Goal: Task Accomplishment & Management: Use online tool/utility

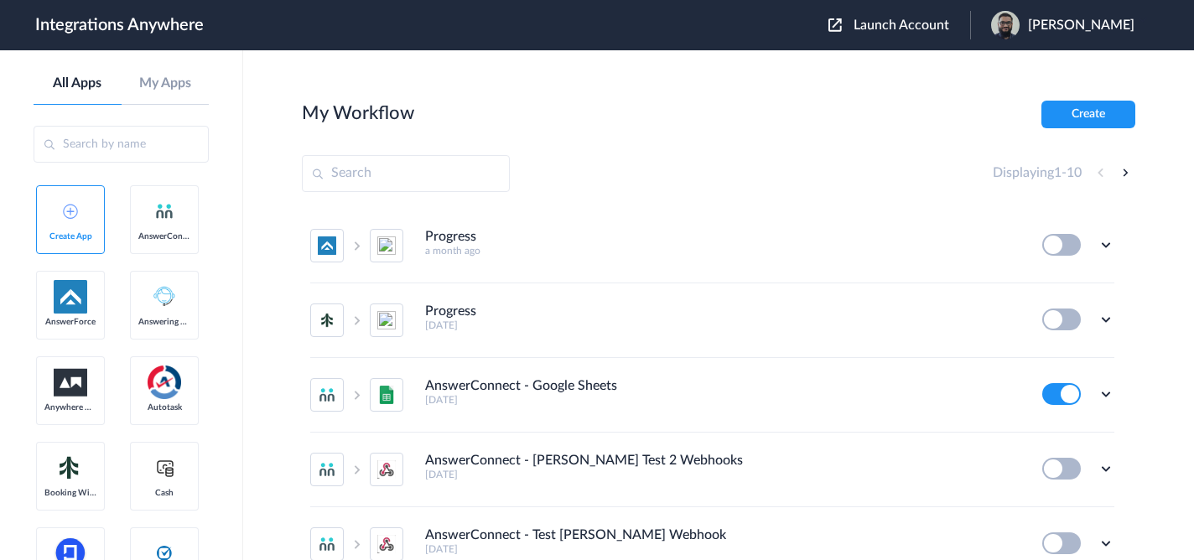
click at [912, 27] on span "Launch Account" at bounding box center [902, 24] width 96 height 13
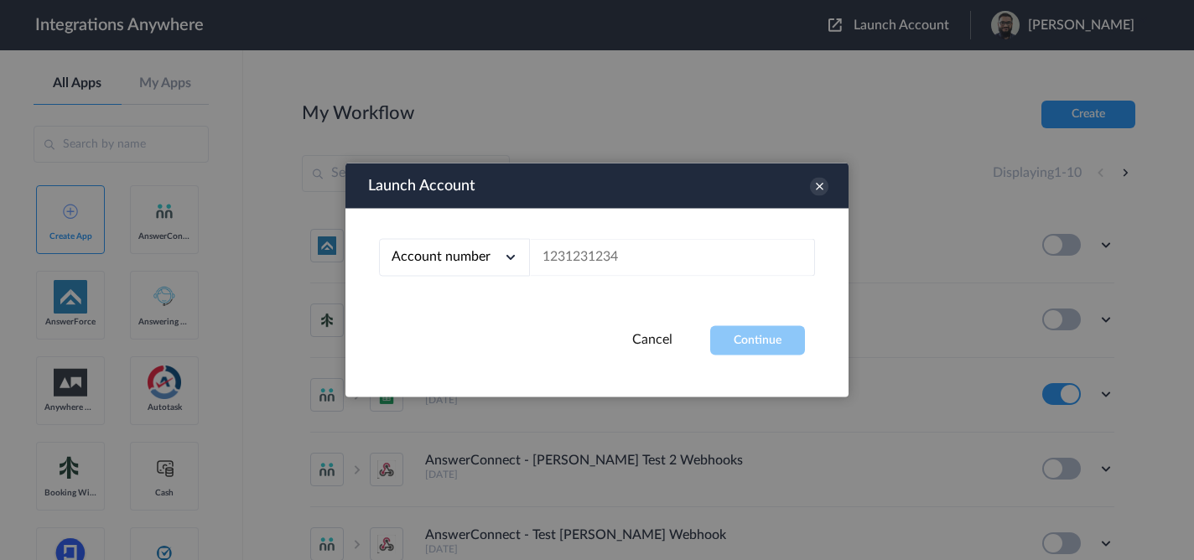
click at [626, 277] on div "Account number Account number Email address" at bounding box center [597, 267] width 503 height 117
paste input "2525137784"
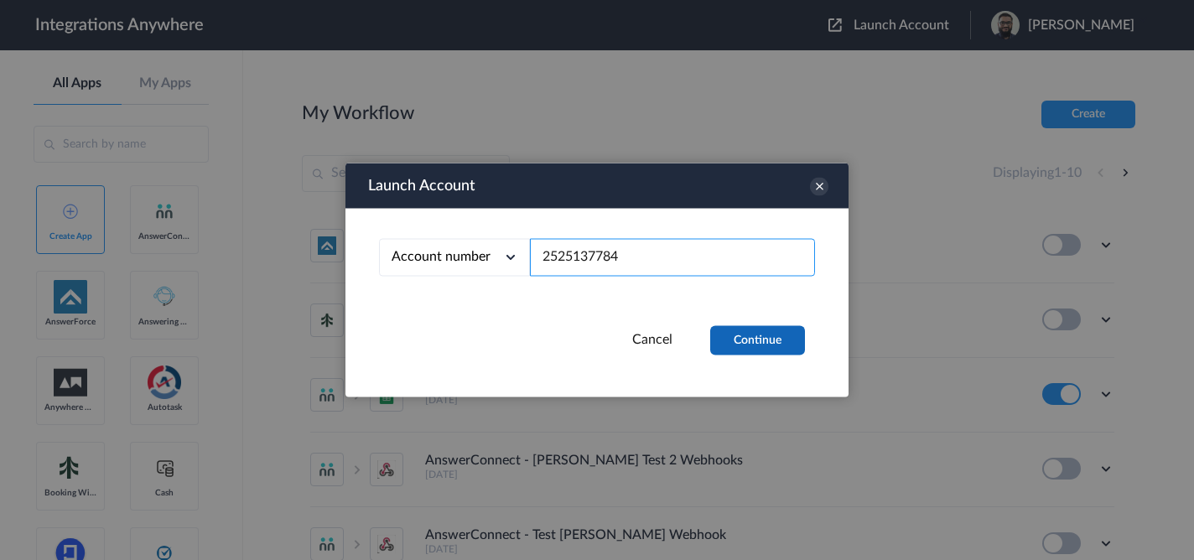
type input "2525137784"
click at [713, 342] on button "Continue" at bounding box center [757, 340] width 95 height 29
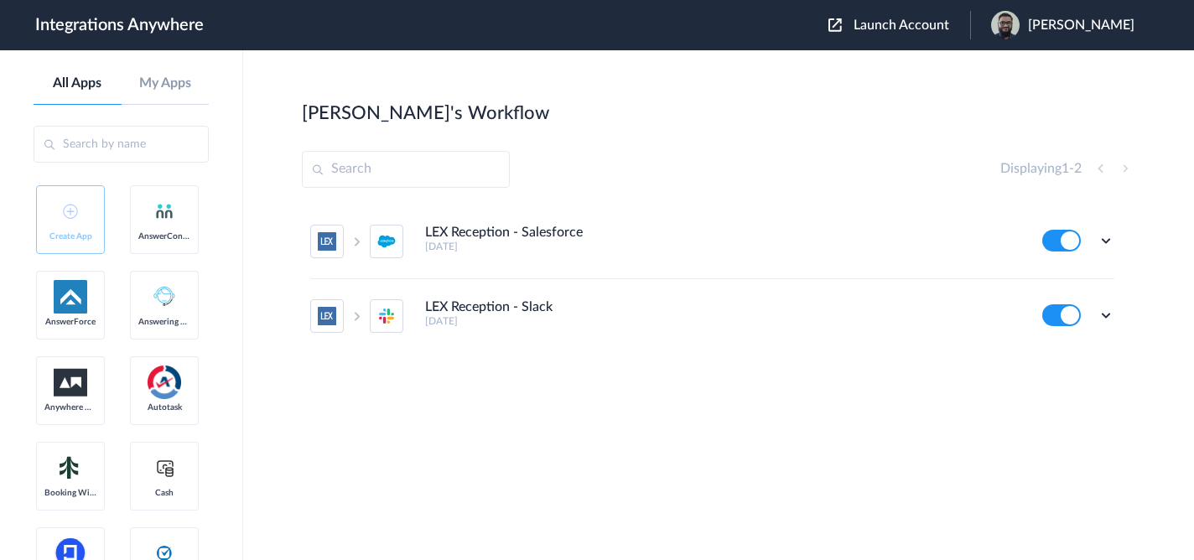
click at [627, 422] on div "LEX Reception - Salesforce 24 days ago Edit Task history Delete LEX Reception -…" at bounding box center [719, 331] width 834 height 252
click at [1113, 310] on icon at bounding box center [1106, 315] width 17 height 17
click at [1069, 356] on li "Edit" at bounding box center [1059, 354] width 109 height 31
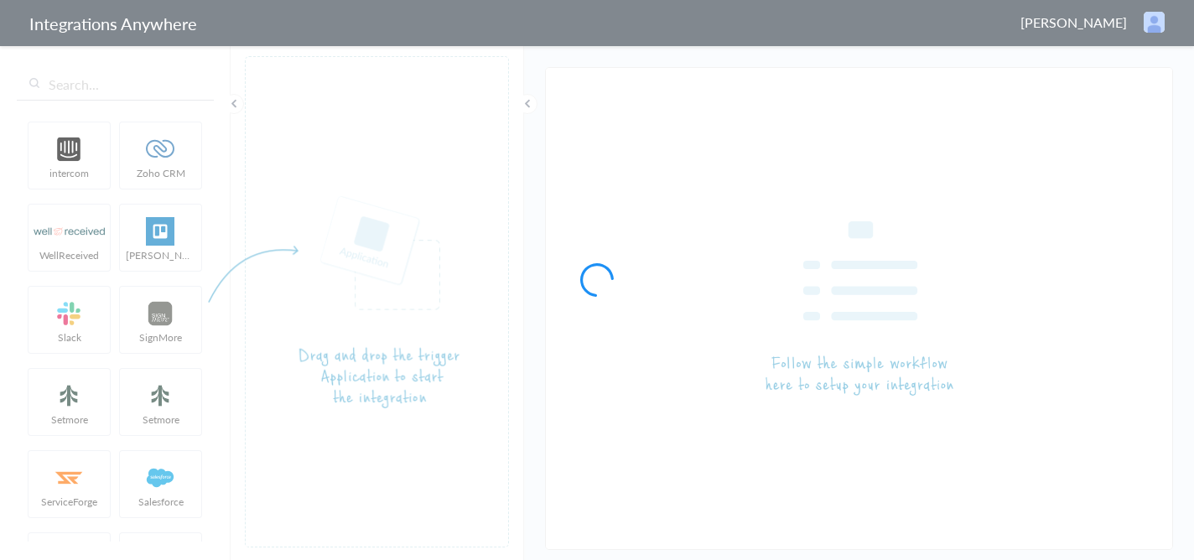
type input "LEX Reception - Slack"
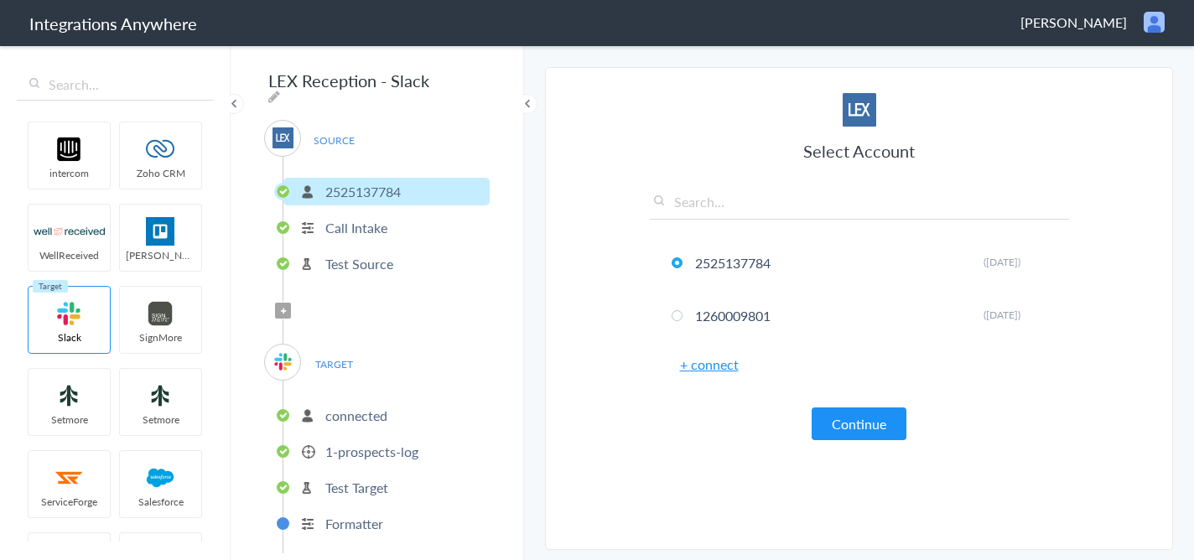
scroll to position [1, 0]
click at [381, 441] on p "1-prospects-log" at bounding box center [371, 450] width 93 height 19
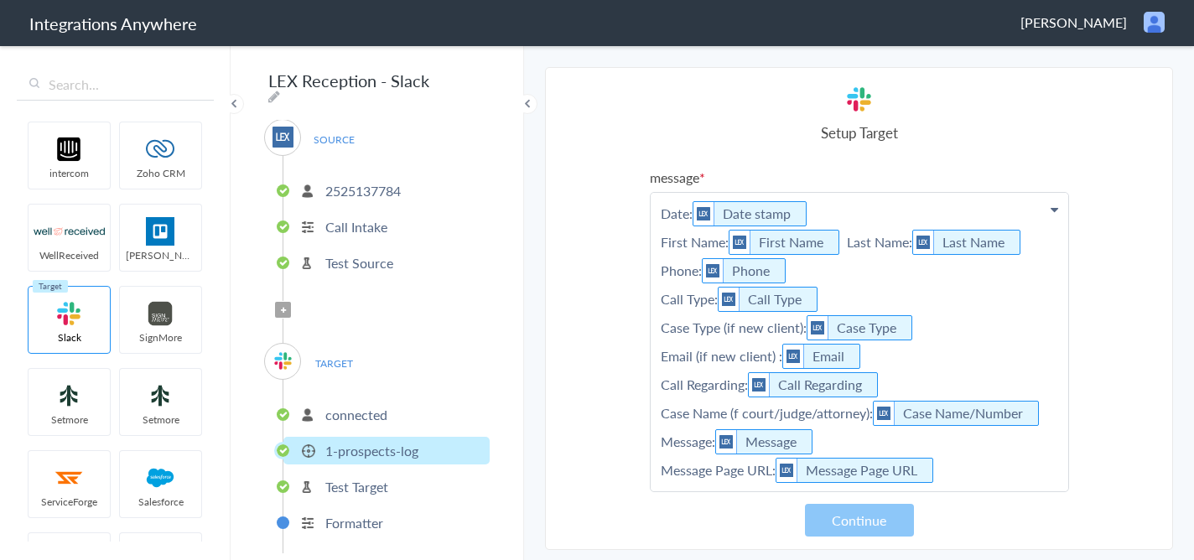
click at [427, 403] on li "connected" at bounding box center [386, 415] width 206 height 28
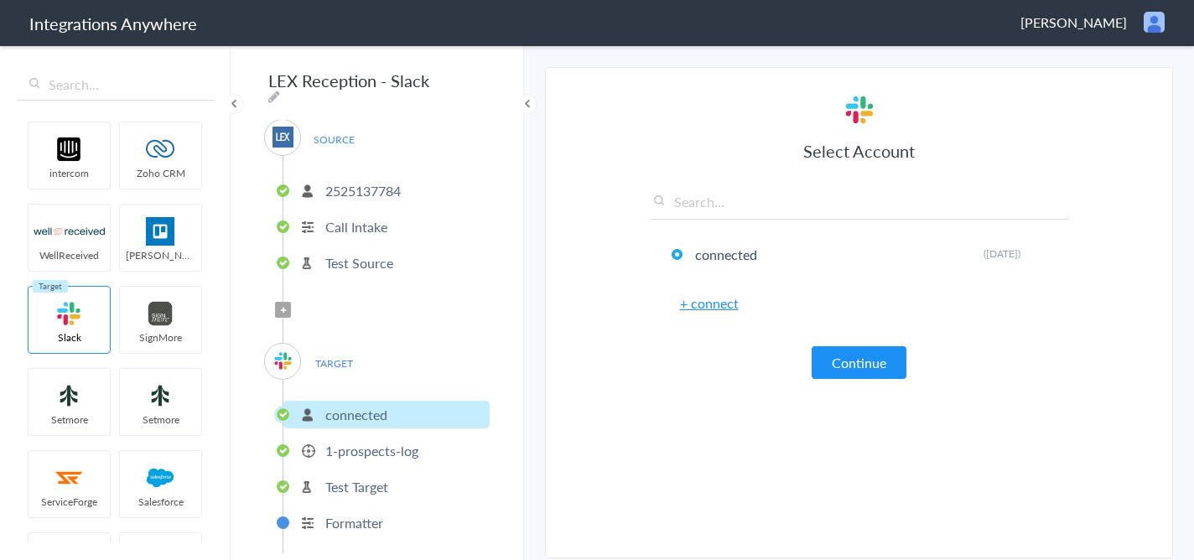
click at [404, 453] on p "1-prospects-log" at bounding box center [371, 450] width 93 height 19
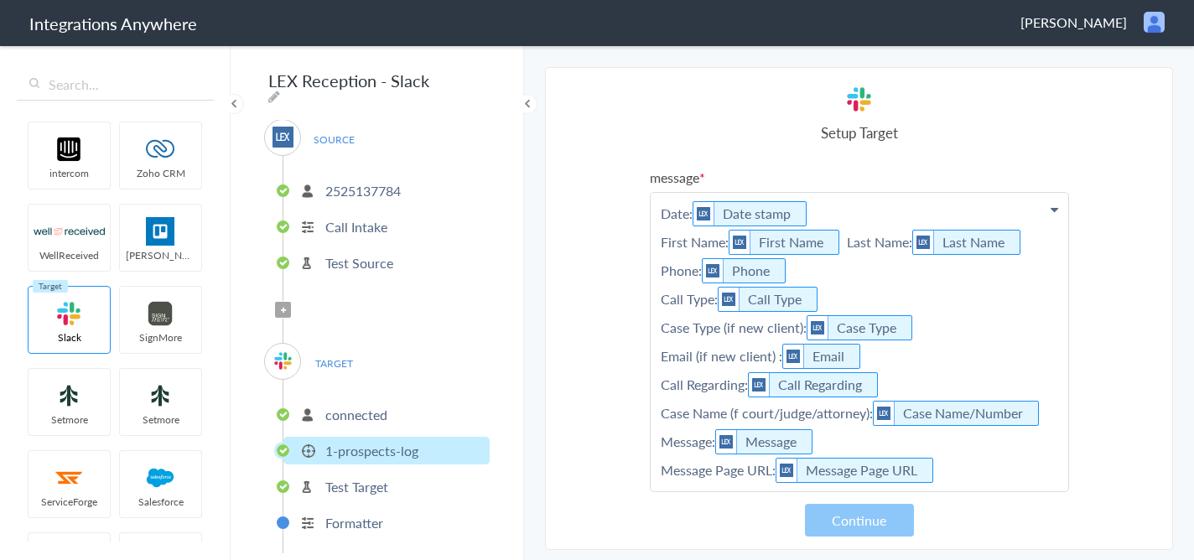
click at [617, 361] on section "Select Account 2525137784 Rename Delete (2 months ago) 1260009801 Rename Delete…" at bounding box center [859, 308] width 628 height 483
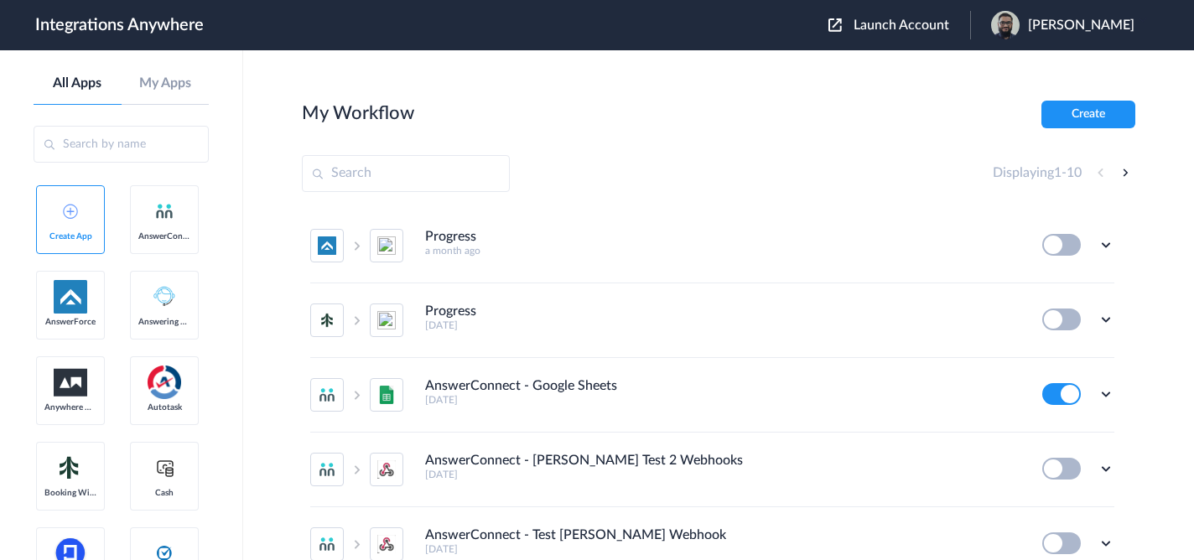
click at [837, 44] on header "Integrations Anywhere Launch Account [PERSON_NAME] My Account Logout" at bounding box center [597, 25] width 1194 height 50
click at [901, 26] on span "Launch Account" at bounding box center [902, 24] width 96 height 13
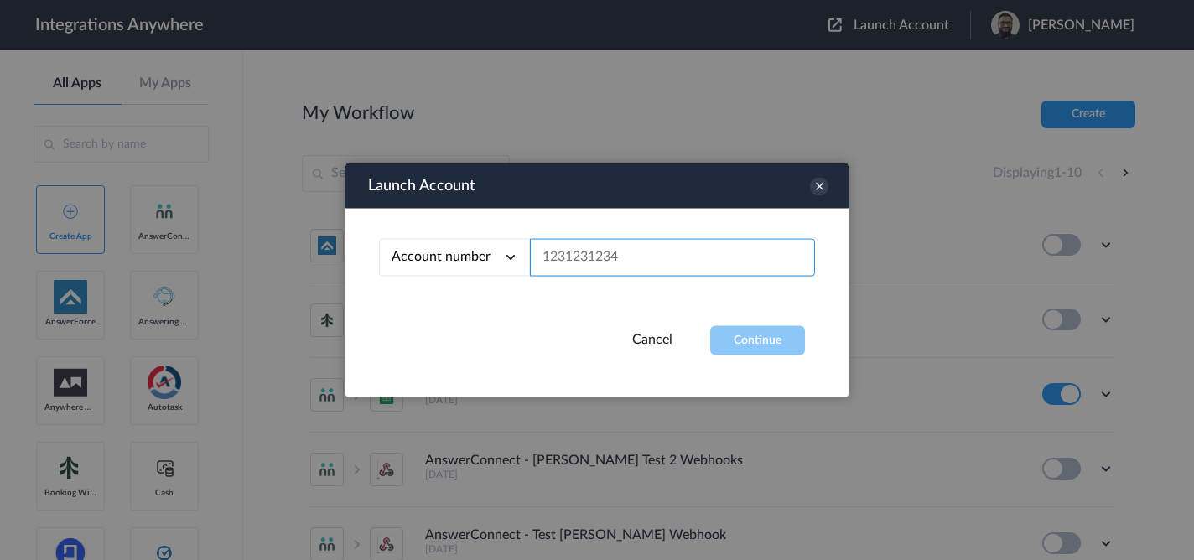
paste input "2525137784"
type input "2525137784"
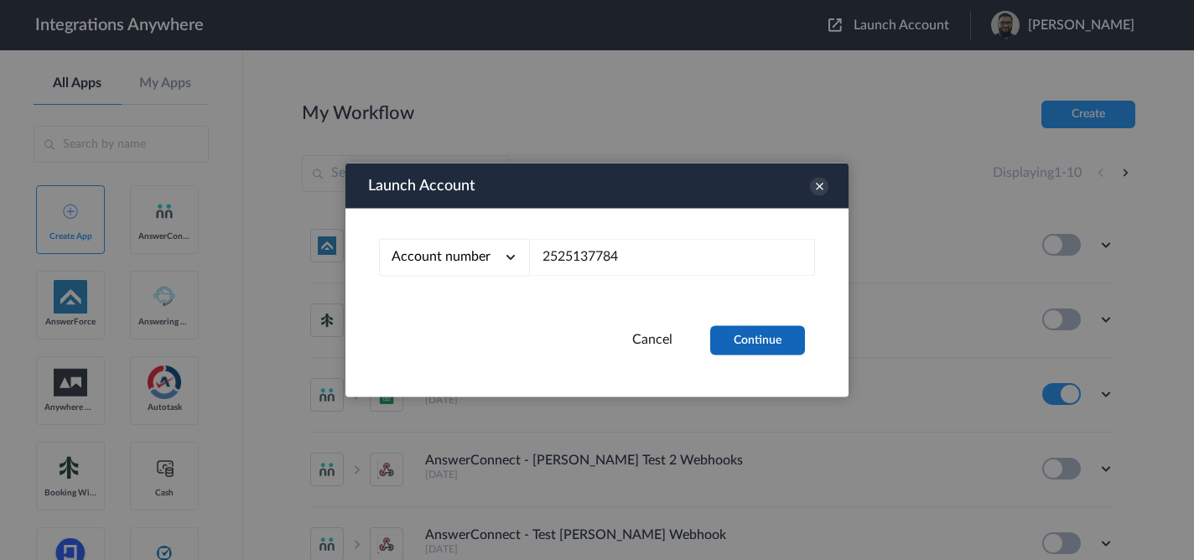
click at [751, 340] on button "Continue" at bounding box center [757, 340] width 95 height 29
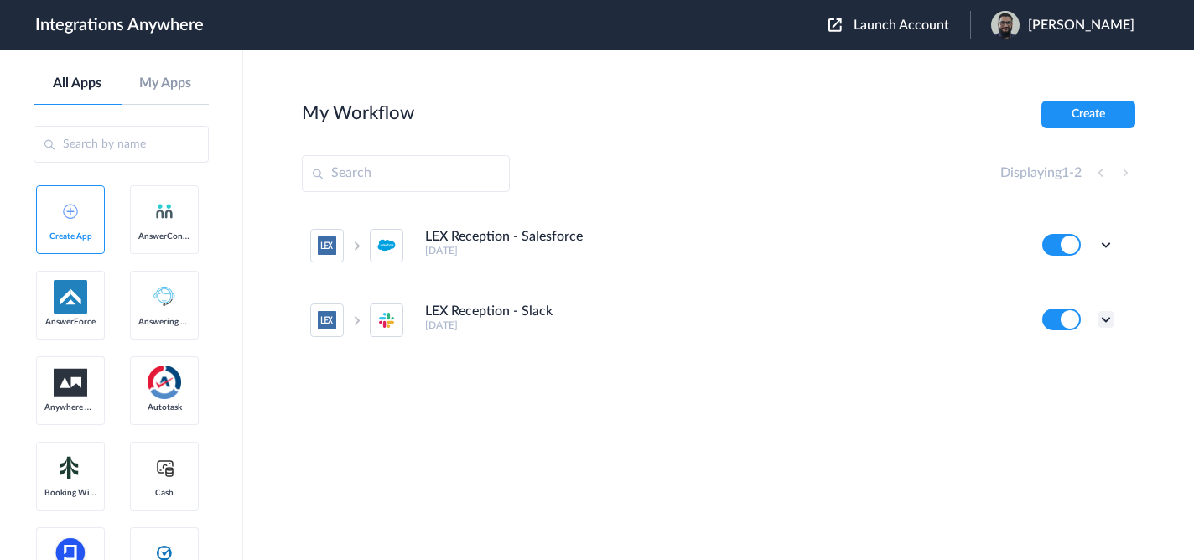
click at [1104, 324] on icon at bounding box center [1106, 319] width 17 height 17
click at [1063, 390] on link "Task history" at bounding box center [1058, 389] width 81 height 12
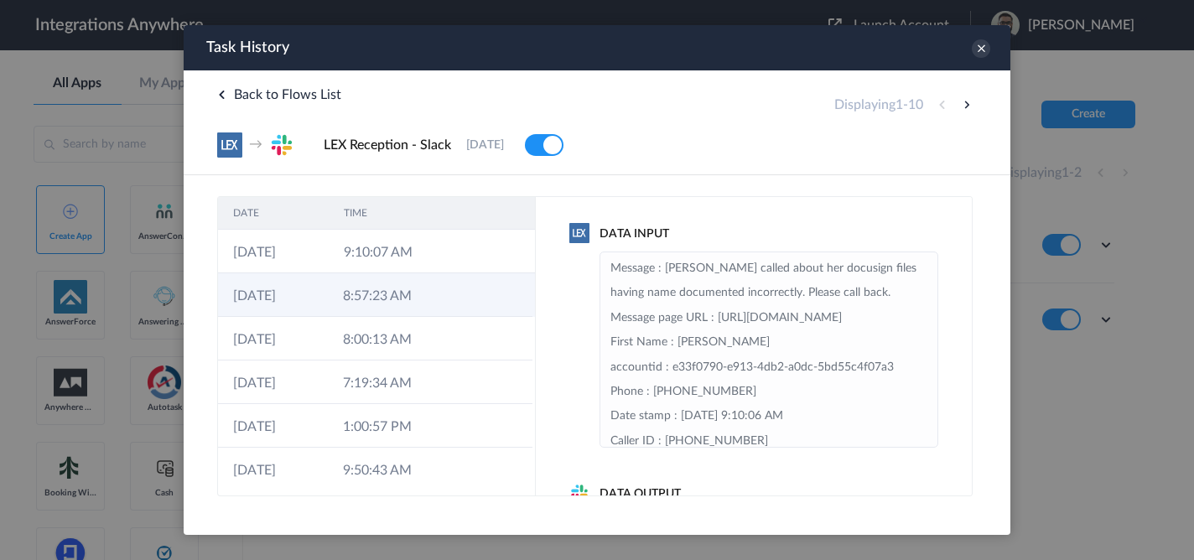
click at [361, 288] on td "8:57:23 AM" at bounding box center [383, 295] width 110 height 44
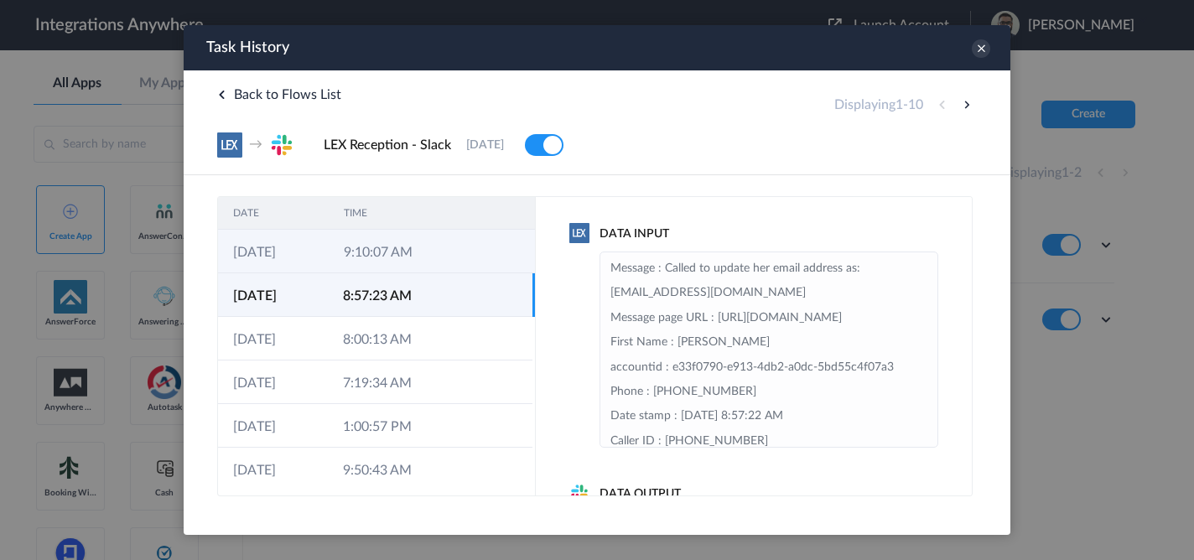
click at [369, 269] on td "9:10:07 AM" at bounding box center [384, 252] width 111 height 44
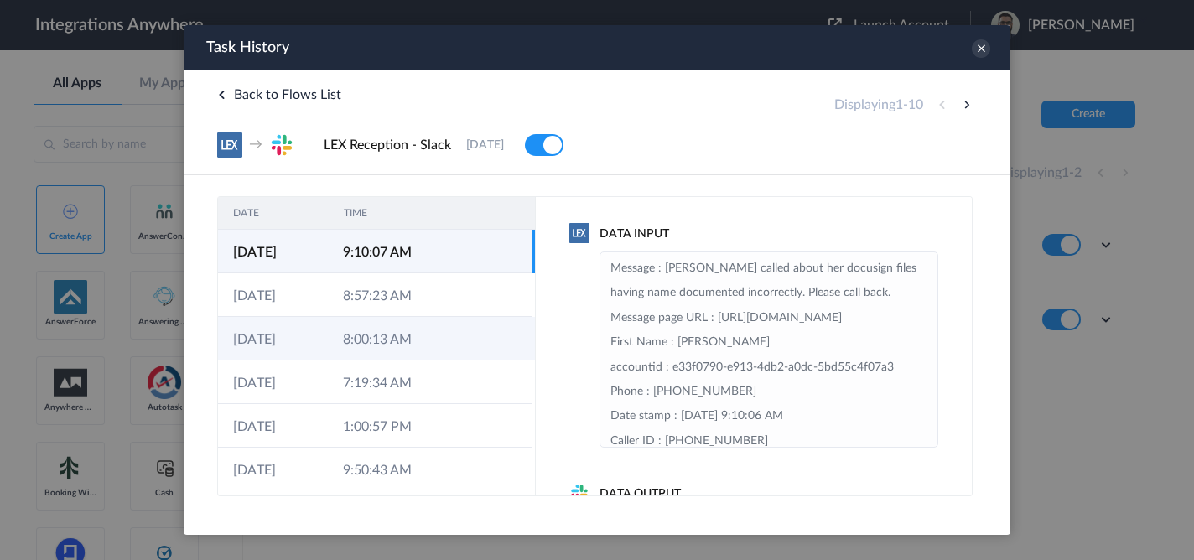
click at [341, 346] on td "8:00:13 AM" at bounding box center [383, 339] width 110 height 44
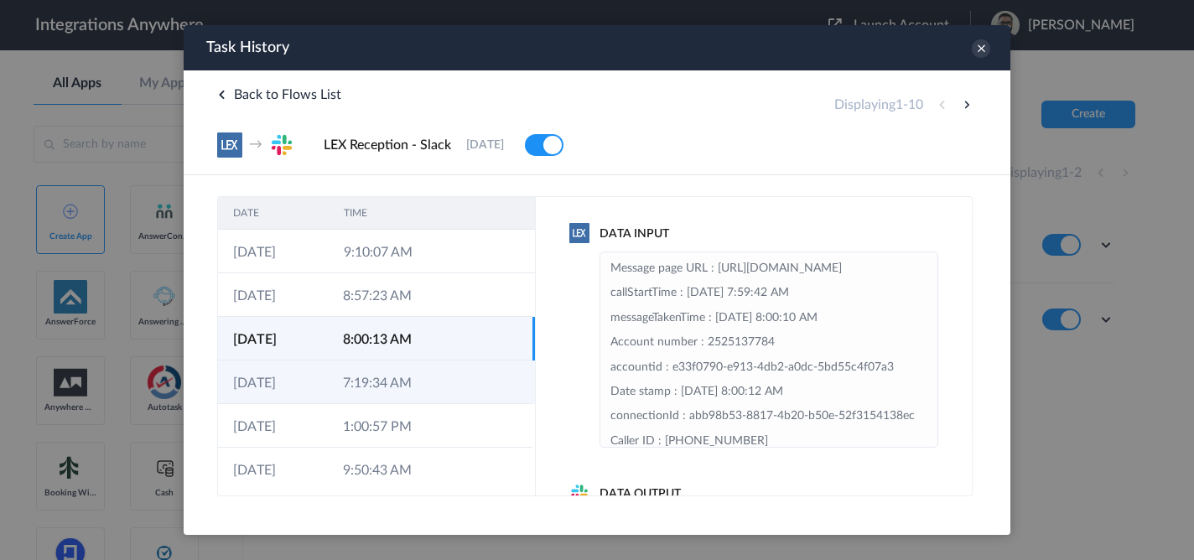
click at [340, 379] on td "7:19:34 AM" at bounding box center [383, 383] width 110 height 44
